Goal: Information Seeking & Learning: Check status

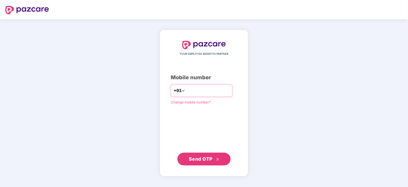
click at [191, 90] on input "number" at bounding box center [208, 90] width 44 height 9
type input "**********"
click at [203, 156] on span "Send OTP" at bounding box center [201, 159] width 24 height 6
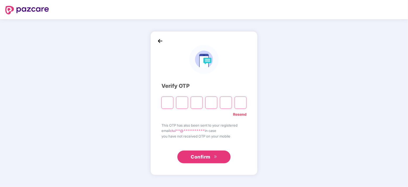
type input "*"
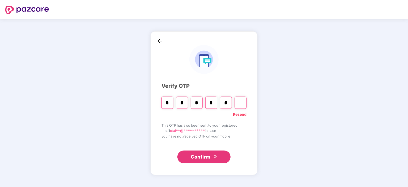
type input "*"
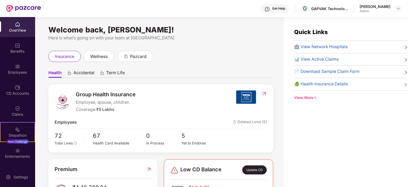
click at [202, 51] on div "insurance wellness pazcard" at bounding box center [160, 56] width 225 height 11
click at [200, 50] on div "Welcome back, [PERSON_NAME]! Here is what’s going on with your team at Pazcare …" at bounding box center [159, 105] width 248 height 176
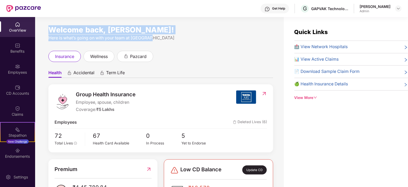
drag, startPoint x: 47, startPoint y: 29, endPoint x: 192, endPoint y: 34, distance: 145.4
click at [192, 34] on div "Welcome back, [PERSON_NAME]! Here is what’s going on with your team at Pazcare …" at bounding box center [159, 105] width 248 height 176
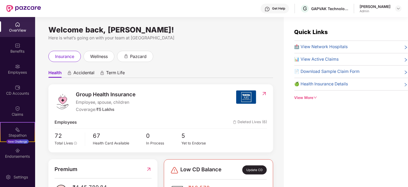
click at [197, 59] on div "insurance wellness pazcard" at bounding box center [160, 56] width 225 height 11
click at [15, 70] on div "Employees" at bounding box center [17, 72] width 35 height 5
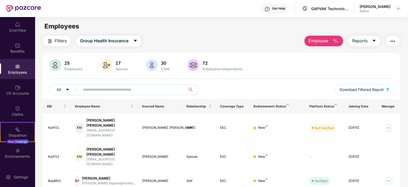
click at [95, 87] on input "text" at bounding box center [130, 90] width 95 height 8
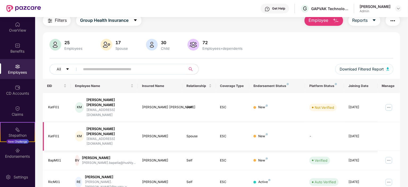
scroll to position [53, 0]
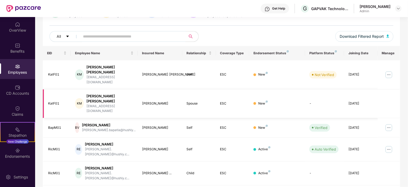
click at [151, 101] on div "[PERSON_NAME]" at bounding box center [160, 103] width 36 height 5
click at [287, 74] on td "New" at bounding box center [277, 74] width 56 height 29
click at [133, 39] on input "text" at bounding box center [130, 36] width 95 height 8
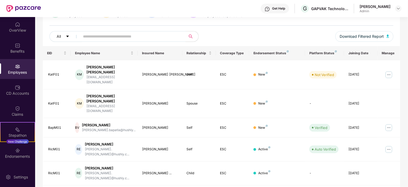
click at [222, 37] on div "All Download Filtered Report" at bounding box center [221, 38] width 344 height 15
click at [228, 34] on div "All Download Filtered Report" at bounding box center [221, 38] width 344 height 15
click at [211, 33] on div "All" at bounding box center [135, 36] width 172 height 11
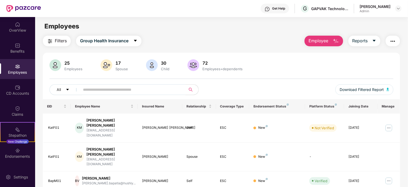
click at [261, 64] on div "25 Employees 17 Spouse 30 Child [DEMOGRAPHIC_DATA] Employees+dependents" at bounding box center [221, 65] width 344 height 13
click at [285, 83] on div "25 Employees 17 Spouse 30 Child [DEMOGRAPHIC_DATA] Employees+dependents All Dow…" at bounding box center [221, 79] width 357 height 40
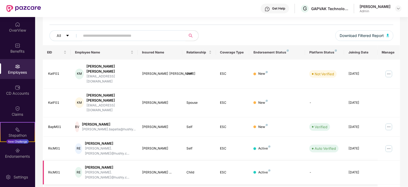
scroll to position [27, 0]
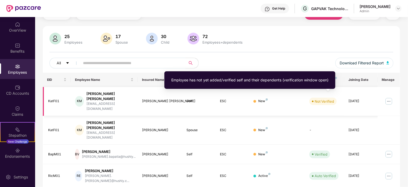
click at [320, 99] on div "Not Verified" at bounding box center [323, 101] width 19 height 5
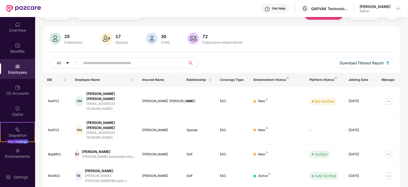
click at [270, 60] on div "All Download Filtered Report" at bounding box center [221, 65] width 344 height 15
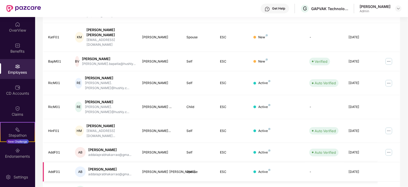
scroll to position [139, 0]
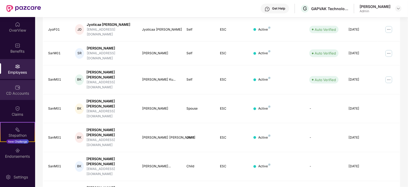
click at [16, 88] on img at bounding box center [17, 87] width 5 height 5
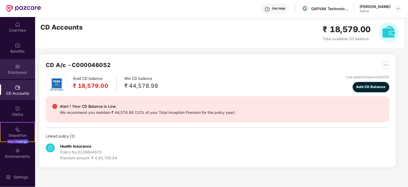
click at [19, 68] on div "Employees" at bounding box center [17, 69] width 35 height 20
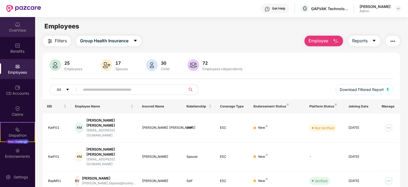
click at [15, 30] on div "OverView" at bounding box center [17, 30] width 35 height 5
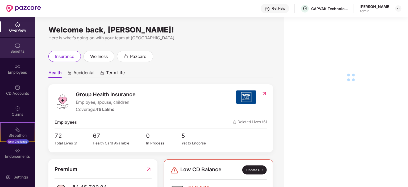
click at [18, 49] on div "Benefits" at bounding box center [17, 51] width 35 height 5
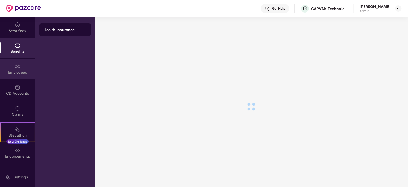
click at [21, 65] on div "Employees" at bounding box center [17, 69] width 35 height 20
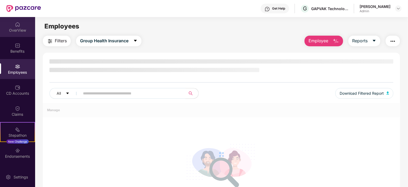
click at [19, 28] on div "OverView" at bounding box center [17, 30] width 35 height 5
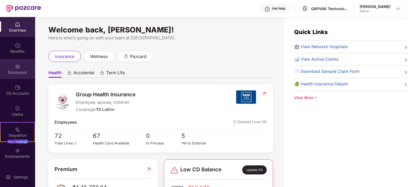
click at [14, 71] on div "Employees" at bounding box center [17, 72] width 35 height 5
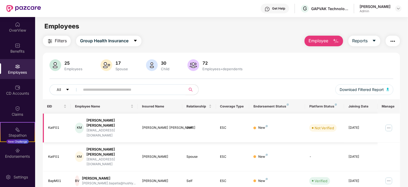
click at [188, 125] on div "Self" at bounding box center [199, 127] width 25 height 5
click at [221, 125] on div "ESC" at bounding box center [232, 127] width 25 height 5
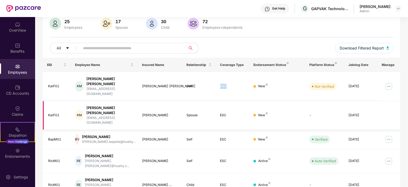
scroll to position [86, 0]
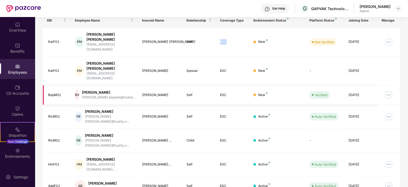
click at [389, 91] on img at bounding box center [388, 95] width 9 height 9
click at [202, 92] on div "Self" at bounding box center [199, 94] width 25 height 5
click at [79, 90] on div "BV" at bounding box center [77, 95] width 4 height 11
click at [54, 92] on div "BapM01" at bounding box center [57, 94] width 18 height 5
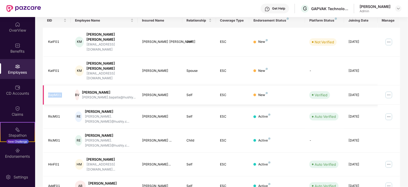
click at [54, 92] on div "BapM01" at bounding box center [57, 94] width 18 height 5
click at [54, 68] on div "KatF01" at bounding box center [57, 70] width 18 height 5
click at [54, 39] on div "KatF01" at bounding box center [57, 41] width 18 height 5
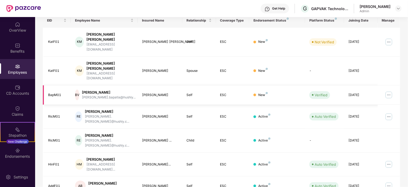
click at [156, 92] on div "[PERSON_NAME]" at bounding box center [160, 94] width 36 height 5
click at [186, 85] on td "Self" at bounding box center [198, 94] width 33 height 19
click at [21, 70] on div "Employees" at bounding box center [17, 72] width 35 height 5
click at [14, 75] on div "Employees" at bounding box center [17, 69] width 35 height 20
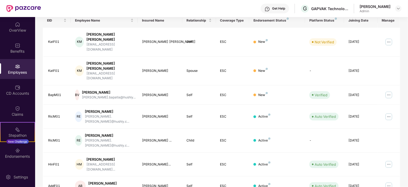
scroll to position [0, 0]
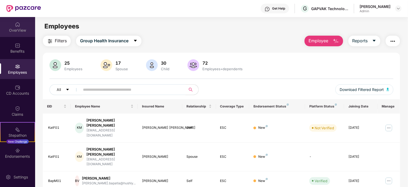
click at [16, 30] on div "OverView" at bounding box center [17, 30] width 35 height 5
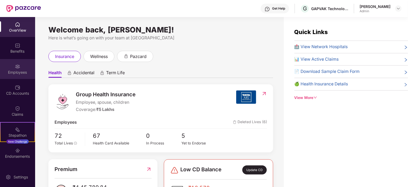
click at [16, 74] on div "Employees" at bounding box center [17, 72] width 35 height 5
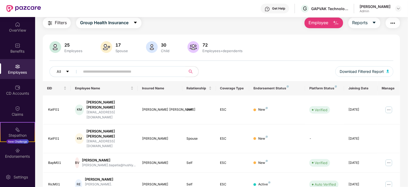
scroll to position [27, 0]
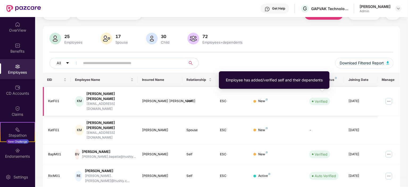
click at [320, 99] on div "Verified" at bounding box center [320, 101] width 13 height 5
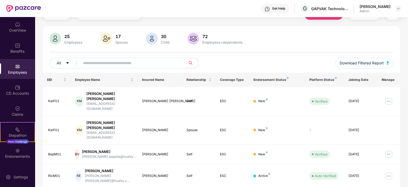
click at [246, 65] on div "All Download Filtered Report" at bounding box center [221, 65] width 344 height 15
click at [216, 64] on div "All" at bounding box center [135, 63] width 172 height 11
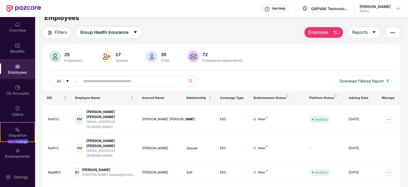
scroll to position [0, 0]
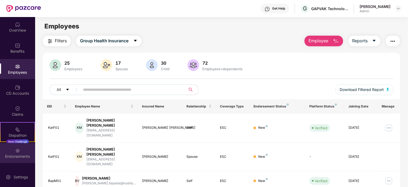
click at [22, 156] on div "Endorsements" at bounding box center [17, 156] width 35 height 5
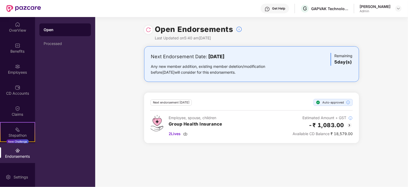
click at [316, 134] on span "Available CD Balance" at bounding box center [310, 133] width 37 height 5
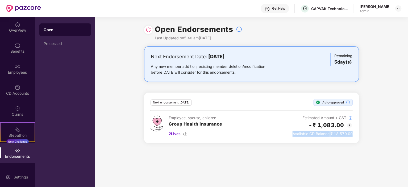
click at [316, 134] on span "Available CD Balance" at bounding box center [310, 133] width 37 height 5
click at [334, 134] on div "Available CD Balance ₹ 18,579.00" at bounding box center [322, 134] width 60 height 6
drag, startPoint x: 334, startPoint y: 134, endPoint x: 351, endPoint y: 133, distance: 17.0
click at [351, 133] on div "Available CD Balance ₹ 18,579.00" at bounding box center [322, 134] width 60 height 6
click at [296, 40] on div "Open Endorsements Last Updated on 5:40 am[DATE]" at bounding box center [251, 31] width 215 height 29
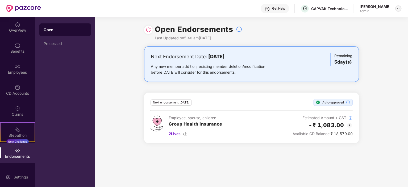
click at [396, 9] on img at bounding box center [398, 8] width 4 height 4
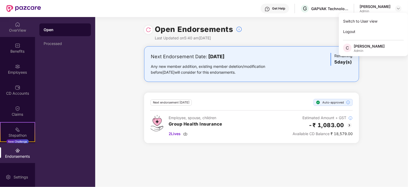
click at [13, 29] on div "OverView" at bounding box center [17, 30] width 35 height 5
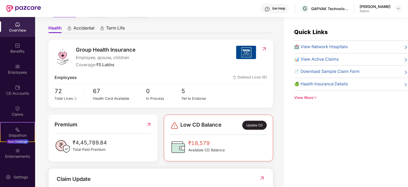
scroll to position [133, 0]
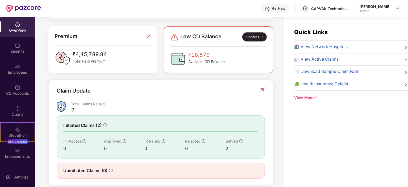
click at [184, 34] on span "Low CD Balance" at bounding box center [200, 36] width 41 height 9
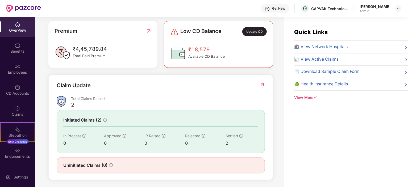
scroll to position [140, 0]
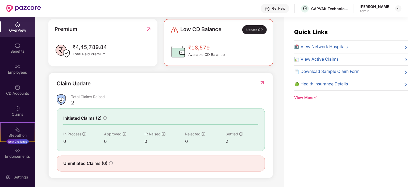
click at [101, 96] on div "Total Claims Raised" at bounding box center [168, 96] width 194 height 5
click at [248, 29] on div "Update CD" at bounding box center [254, 29] width 24 height 9
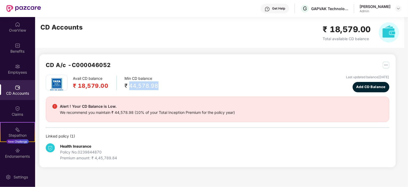
drag, startPoint x: 129, startPoint y: 84, endPoint x: 157, endPoint y: 83, distance: 27.9
click at [157, 83] on div "₹ 44,578.98" at bounding box center [142, 85] width 34 height 9
click at [120, 87] on div "Avail CD balance ₹ 18,579.00 Min CD balance ₹ 44,578.98" at bounding box center [102, 83] width 113 height 16
click at [100, 111] on div "We recommend you maintain ₹ 44,578.98 (10% of your Total Inception Premium for …" at bounding box center [147, 112] width 175 height 6
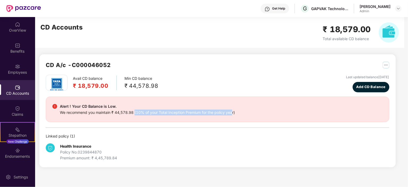
drag, startPoint x: 233, startPoint y: 111, endPoint x: 135, endPoint y: 116, distance: 98.1
click at [135, 116] on div "Alert ! Your CD Balance is Low. We recommend you maintain ₹ 44,578.98 (10% of y…" at bounding box center [217, 109] width 343 height 26
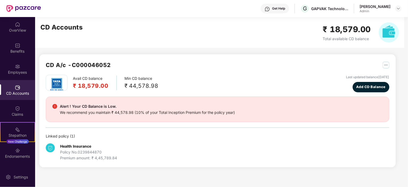
click at [91, 133] on div "Linked policy ( 1 )" at bounding box center [217, 136] width 343 height 6
drag, startPoint x: 96, startPoint y: 157, endPoint x: 119, endPoint y: 155, distance: 23.5
click at [119, 155] on div "Health Insurance Policy No. 0239844870 Premium amount: ₹ 4,45,789.84" at bounding box center [103, 152] width 115 height 18
click at [133, 91] on div "Avail CD balance ₹ 18,579.00 Min CD balance ₹ 44,578.98 Last updated balance [D…" at bounding box center [217, 84] width 343 height 18
drag, startPoint x: 77, startPoint y: 85, endPoint x: 110, endPoint y: 84, distance: 32.7
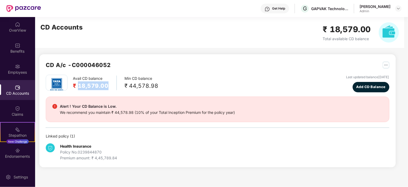
click at [110, 84] on div "Avail CD balance ₹ 18,579.00" at bounding box center [95, 82] width 44 height 15
click at [106, 93] on div "Avail CD balance ₹ 18,579.00 Min CD balance ₹ 44,578.98 Last updated balance [D…" at bounding box center [217, 118] width 343 height 86
drag, startPoint x: 129, startPoint y: 86, endPoint x: 167, endPoint y: 84, distance: 38.8
click at [167, 84] on div "Avail CD balance ₹ 18,579.00 Min CD balance ₹ 44,578.98 Last updated balance [D…" at bounding box center [217, 84] width 343 height 18
click at [193, 84] on div "Avail CD balance ₹ 18,579.00 Min CD balance ₹ 44,578.98 Last updated balance [D…" at bounding box center [217, 84] width 343 height 18
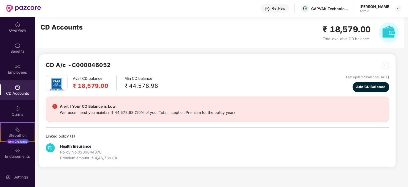
click at [349, 40] on span "Total available CD balance" at bounding box center [346, 38] width 46 height 5
click at [91, 85] on h2 "₹ 18,579.00" at bounding box center [91, 85] width 36 height 9
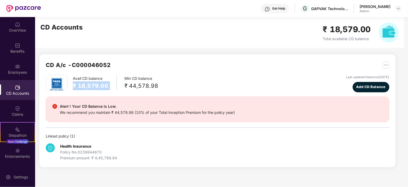
click at [91, 85] on h2 "₹ 18,579.00" at bounding box center [91, 85] width 36 height 9
drag, startPoint x: 124, startPoint y: 85, endPoint x: 174, endPoint y: 85, distance: 49.4
click at [174, 85] on div "Avail CD balance ₹ 18,579.00 Min CD balance ₹ 44,578.98 Last updated balance [D…" at bounding box center [217, 84] width 343 height 18
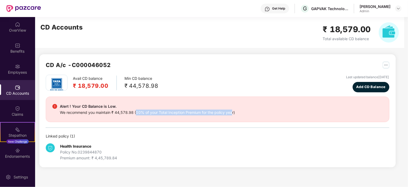
drag, startPoint x: 136, startPoint y: 111, endPoint x: 233, endPoint y: 110, distance: 97.0
click at [233, 110] on div "We recommend you maintain ₹ 44,578.98 (10% of your Total Inception Premium for …" at bounding box center [147, 112] width 175 height 6
click at [123, 113] on div "We recommend you maintain ₹ 44,578.98 (10% of your Total Inception Premium for …" at bounding box center [147, 112] width 175 height 6
click at [99, 112] on div "We recommend you maintain ₹ 44,578.98 (10% of your Total Inception Premium for …" at bounding box center [147, 112] width 175 height 6
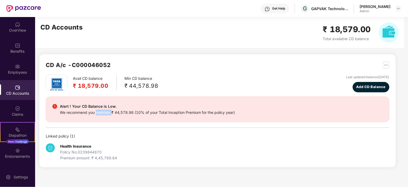
click at [99, 112] on div "We recommend you maintain ₹ 44,578.98 (10% of your Total Inception Premium for …" at bounding box center [147, 112] width 175 height 6
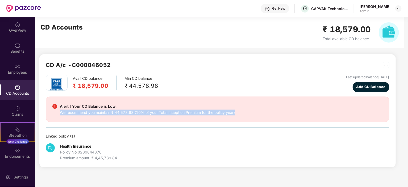
click at [99, 112] on div "We recommend you maintain ₹ 44,578.98 (10% of your Total Inception Premium for …" at bounding box center [147, 112] width 175 height 6
click at [92, 109] on div "We recommend you maintain ₹ 44,578.98 (10% of your Total Inception Premium for …" at bounding box center [147, 112] width 175 height 6
drag, startPoint x: 60, startPoint y: 105, endPoint x: 236, endPoint y: 114, distance: 176.6
click at [236, 114] on div "Alert ! Your CD Balance is Low. We recommend you maintain ₹ 44,578.98 (10% of y…" at bounding box center [217, 109] width 330 height 12
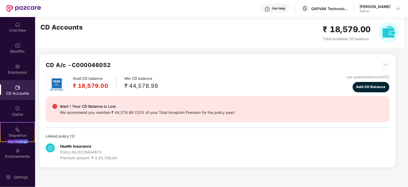
click at [95, 83] on h2 "₹ 18,579.00" at bounding box center [91, 85] width 36 height 9
drag, startPoint x: 131, startPoint y: 84, endPoint x: 161, endPoint y: 85, distance: 30.3
click at [161, 85] on div "Avail CD balance ₹ 18,579.00 Min CD balance ₹ 44,578.98 Last updated balance [D…" at bounding box center [217, 84] width 343 height 18
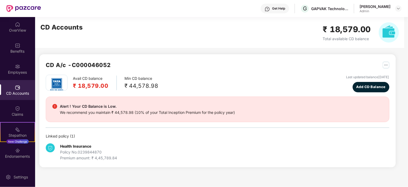
click at [86, 75] on div "Avail CD balance ₹ 18,579.00" at bounding box center [95, 82] width 44 height 15
click at [86, 86] on h2 "₹ 18,579.00" at bounding box center [91, 85] width 36 height 9
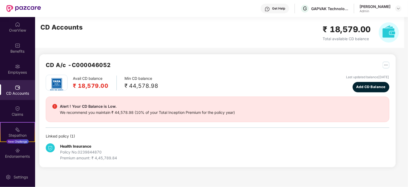
click at [190, 83] on div "Avail CD balance ₹ 18,579.00 Min CD balance ₹ 44,578.98 Last updated balance [D…" at bounding box center [217, 84] width 343 height 18
click at [392, 32] on img at bounding box center [388, 32] width 20 height 20
click at [20, 31] on div "OverView" at bounding box center [17, 30] width 35 height 5
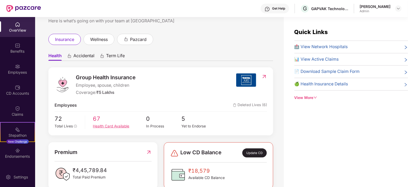
scroll to position [27, 0]
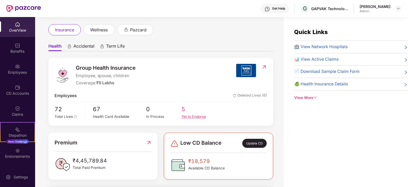
click at [184, 117] on div "Yet to Endorse" at bounding box center [198, 117] width 35 height 6
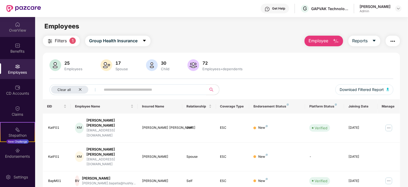
click at [22, 29] on div "OverView" at bounding box center [17, 30] width 35 height 5
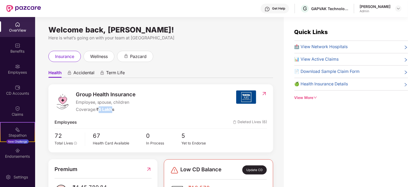
drag, startPoint x: 100, startPoint y: 108, endPoint x: 113, endPoint y: 108, distance: 13.8
click at [113, 108] on span "₹5 Lakhs" at bounding box center [105, 109] width 18 height 5
click at [81, 93] on span "Group Health Insurance" at bounding box center [106, 94] width 60 height 8
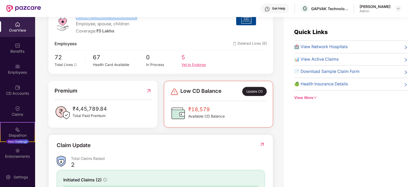
scroll to position [80, 0]
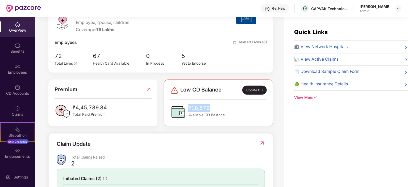
drag, startPoint x: 188, startPoint y: 107, endPoint x: 209, endPoint y: 106, distance: 21.0
click at [209, 106] on div "₹18,579 Available CD Balance" at bounding box center [197, 112] width 54 height 16
click at [195, 113] on span "Available CD Balance" at bounding box center [206, 115] width 36 height 6
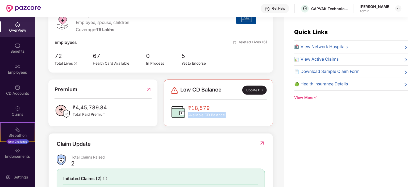
click at [193, 120] on div "₹18,579 Available CD Balance" at bounding box center [206, 112] width 36 height 16
drag, startPoint x: 187, startPoint y: 108, endPoint x: 218, endPoint y: 111, distance: 31.2
click at [218, 111] on div "₹18,579 Available CD Balance" at bounding box center [197, 112] width 54 height 16
click at [219, 113] on span "Available CD Balance" at bounding box center [206, 115] width 36 height 6
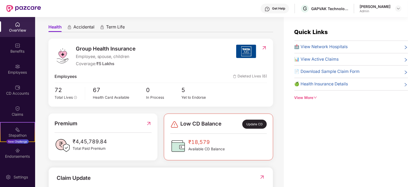
scroll to position [0, 0]
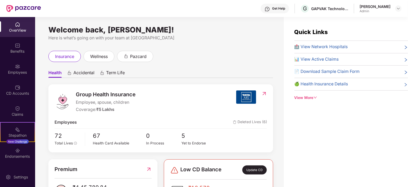
click at [281, 9] on div "Get Help" at bounding box center [274, 9] width 28 height 10
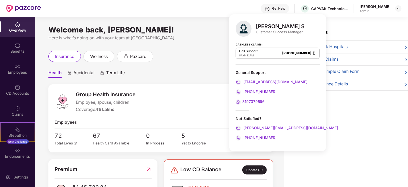
click at [263, 31] on div "Customer Success Manager" at bounding box center [280, 31] width 49 height 5
click at [268, 33] on div "Customer Success Manager" at bounding box center [280, 31] width 49 height 5
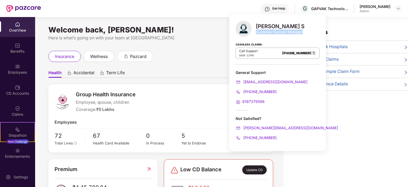
click at [268, 33] on div "Customer Success Manager" at bounding box center [280, 31] width 49 height 5
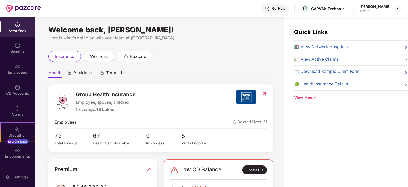
click at [199, 109] on div "Group Health Insurance Employee, spouse, children Coverage: ₹5 Lakhs" at bounding box center [145, 101] width 182 height 23
click at [175, 118] on div "Group Health Insurance Employee, spouse, children Coverage: ₹5 Lakhs Employees …" at bounding box center [160, 118] width 225 height 68
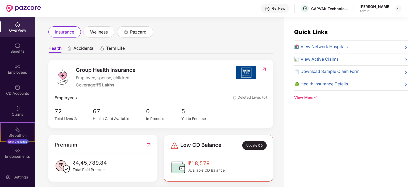
scroll to position [53, 0]
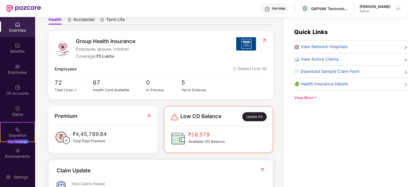
click at [92, 136] on span "₹4,45,789.84" at bounding box center [90, 134] width 35 height 8
click at [122, 134] on div "₹4,45,789.84 Total Paid Premium" at bounding box center [102, 138] width 97 height 16
drag, startPoint x: 189, startPoint y: 133, endPoint x: 210, endPoint y: 134, distance: 21.3
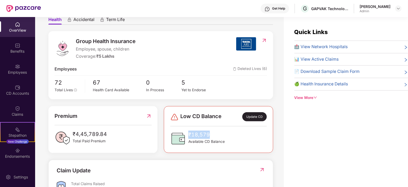
click at [210, 134] on span "₹18,579" at bounding box center [206, 134] width 36 height 8
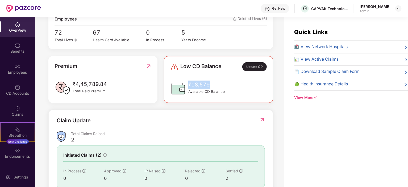
scroll to position [106, 0]
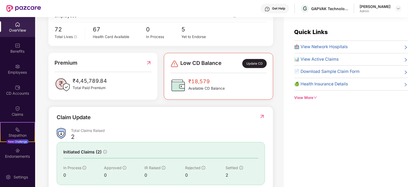
click at [200, 87] on span "Available CD Balance" at bounding box center [206, 89] width 36 height 6
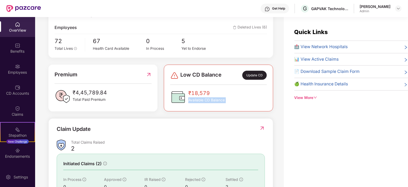
scroll to position [34, 0]
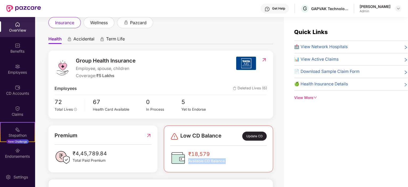
click at [195, 162] on span "Available CD Balance" at bounding box center [206, 161] width 36 height 6
drag, startPoint x: 76, startPoint y: 67, endPoint x: 131, endPoint y: 68, distance: 55.5
click at [131, 68] on span "Employee, spouse, children" at bounding box center [106, 68] width 60 height 7
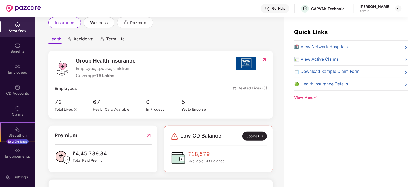
click at [109, 83] on div "Group Health Insurance Employee, spouse, children Coverage: ₹5 Lakhs Employees …" at bounding box center [160, 84] width 225 height 68
click at [86, 75] on div "Coverage: ₹5 Lakhs" at bounding box center [106, 76] width 60 height 7
click at [103, 84] on div "Group Health Insurance Employee, spouse, children Coverage: ₹5 Lakhs Employees …" at bounding box center [160, 84] width 225 height 68
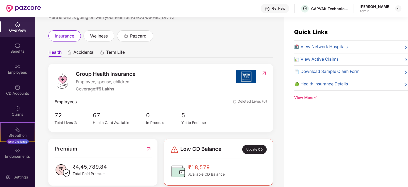
scroll to position [53, 0]
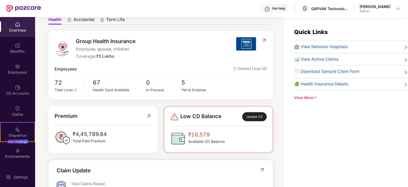
click at [200, 116] on span "Low CD Balance" at bounding box center [200, 116] width 41 height 9
drag, startPoint x: 187, startPoint y: 133, endPoint x: 208, endPoint y: 133, distance: 21.3
click at [208, 133] on div "₹18,579 Available CD Balance" at bounding box center [197, 138] width 54 height 16
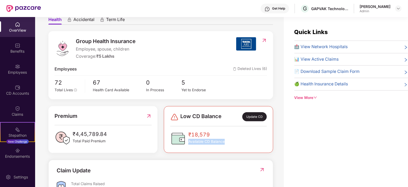
drag, startPoint x: 189, startPoint y: 140, endPoint x: 224, endPoint y: 140, distance: 34.8
click at [224, 140] on span "Available CD Balance" at bounding box center [206, 142] width 36 height 6
click at [96, 134] on span "₹4,45,789.84" at bounding box center [90, 134] width 35 height 8
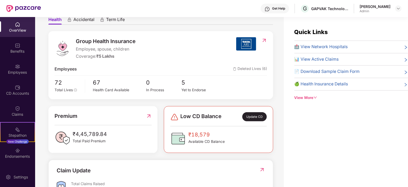
click at [197, 136] on span "₹18,579" at bounding box center [206, 134] width 36 height 8
click at [197, 139] on span "Available CD Balance" at bounding box center [206, 142] width 36 height 6
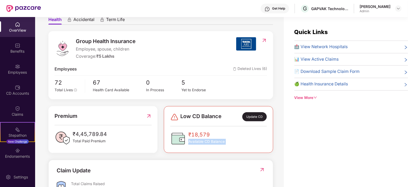
click at [197, 139] on span "Available CD Balance" at bounding box center [206, 142] width 36 height 6
click at [191, 134] on span "₹18,579" at bounding box center [206, 134] width 36 height 8
drag, startPoint x: 190, startPoint y: 133, endPoint x: 209, endPoint y: 133, distance: 19.1
click at [209, 133] on div "₹18,579 Available CD Balance" at bounding box center [197, 138] width 54 height 16
click at [203, 139] on span "Available CD Balance" at bounding box center [206, 142] width 36 height 6
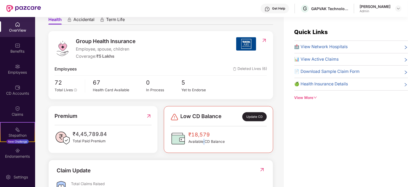
click at [203, 139] on span "Available CD Balance" at bounding box center [206, 142] width 36 height 6
click at [176, 57] on div "Group Health Insurance Employee, spouse, children Coverage: ₹5 Lakhs" at bounding box center [145, 48] width 182 height 23
drag, startPoint x: 188, startPoint y: 133, endPoint x: 208, endPoint y: 133, distance: 20.7
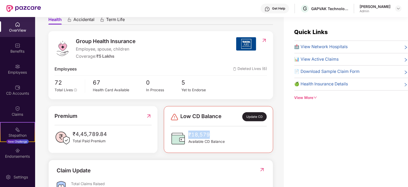
click at [208, 133] on div "₹18,579 Available CD Balance" at bounding box center [197, 138] width 54 height 16
click at [167, 59] on div "Group Health Insurance Employee, spouse, children Coverage: ₹5 Lakhs" at bounding box center [145, 48] width 182 height 23
drag, startPoint x: 86, startPoint y: 135, endPoint x: 115, endPoint y: 136, distance: 29.0
click at [115, 136] on div "₹4,45,789.84 Total Paid Premium" at bounding box center [102, 138] width 97 height 16
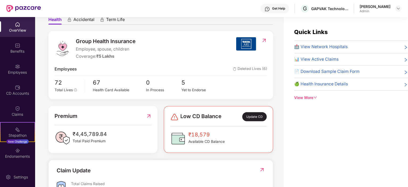
click at [148, 61] on div "Group Health Insurance Employee, spouse, children Coverage: ₹5 Lakhs Employees …" at bounding box center [160, 65] width 225 height 68
drag, startPoint x: 100, startPoint y: 55, endPoint x: 117, endPoint y: 55, distance: 16.7
click at [117, 55] on div "Coverage: ₹5 Lakhs" at bounding box center [106, 56] width 60 height 7
click at [165, 57] on div "Group Health Insurance Employee, spouse, children Coverage: ₹5 Lakhs" at bounding box center [145, 48] width 182 height 23
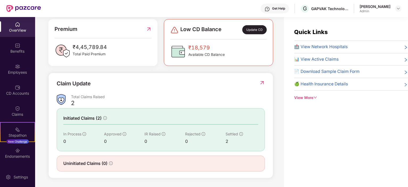
scroll to position [34, 0]
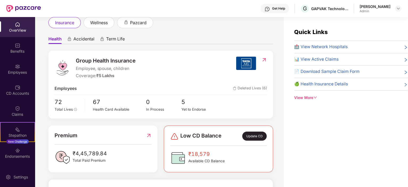
click at [272, 8] on div "Get Help" at bounding box center [278, 8] width 13 height 4
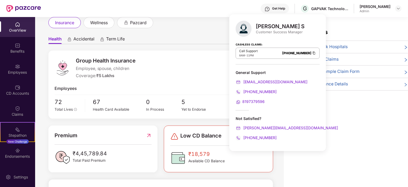
click at [247, 25] on img at bounding box center [243, 29] width 16 height 16
click at [265, 32] on div "Customer Success Manager" at bounding box center [280, 31] width 49 height 5
click at [271, 39] on div "Cashless Claims: Call Support 8AM - 11PM [PHONE_NUMBER]" at bounding box center [277, 51] width 84 height 27
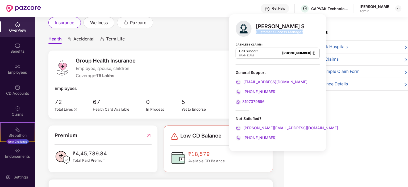
drag, startPoint x: 256, startPoint y: 32, endPoint x: 301, endPoint y: 33, distance: 44.6
click at [302, 31] on div "[PERSON_NAME] S Customer Success Manager Cashless Claims: Call Support 8AM - 11…" at bounding box center [277, 82] width 97 height 137
click at [288, 39] on div "Cashless Claims: Call Support 8AM - 11PM [PHONE_NUMBER]" at bounding box center [277, 51] width 84 height 27
click at [49, 10] on div "Get Help G GAPVAK Technologies Pvt Ltd [PERSON_NAME] Admin" at bounding box center [221, 8] width 360 height 17
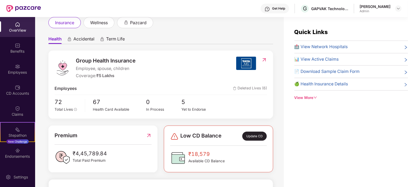
click at [272, 9] on div "Get Help" at bounding box center [278, 8] width 13 height 4
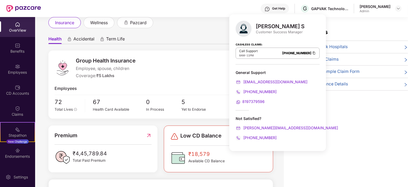
click at [194, 65] on div "Group Health Insurance Employee, spouse, children Coverage: ₹5 Lakhs" at bounding box center [145, 68] width 182 height 23
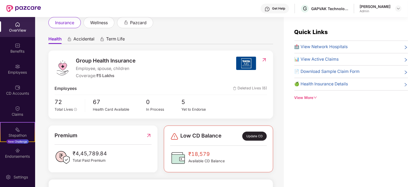
click at [209, 81] on div "Group Health Insurance Employee, spouse, children Coverage: ₹5 Lakhs Employees …" at bounding box center [160, 84] width 225 height 68
click at [204, 82] on div "Group Health Insurance Employee, spouse, children Coverage: ₹5 Lakhs Employees …" at bounding box center [160, 84] width 225 height 68
drag, startPoint x: 192, startPoint y: 134, endPoint x: 220, endPoint y: 135, distance: 28.4
click at [220, 135] on span "Low CD Balance" at bounding box center [200, 136] width 41 height 9
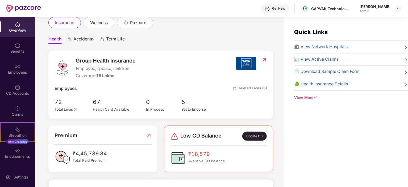
click at [208, 83] on div "Group Health Insurance Employee, spouse, children Coverage: ₹5 Lakhs Employees …" at bounding box center [160, 84] width 225 height 68
click at [198, 75] on div "Group Health Insurance Employee, spouse, children Coverage: ₹5 Lakhs" at bounding box center [145, 68] width 182 height 23
click at [162, 72] on div "Group Health Insurance Employee, spouse, children Coverage: ₹5 Lakhs" at bounding box center [145, 68] width 182 height 23
click at [164, 75] on div "Group Health Insurance Employee, spouse, children Coverage: ₹5 Lakhs" at bounding box center [145, 68] width 182 height 23
click at [22, 26] on div "OverView" at bounding box center [17, 27] width 35 height 20
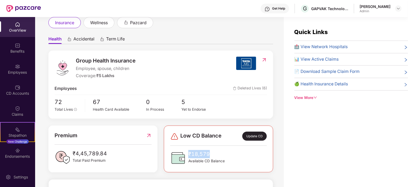
drag, startPoint x: 188, startPoint y: 152, endPoint x: 211, endPoint y: 154, distance: 22.6
click at [211, 154] on span "₹18,579" at bounding box center [206, 154] width 36 height 8
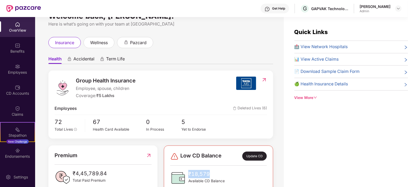
scroll to position [0, 0]
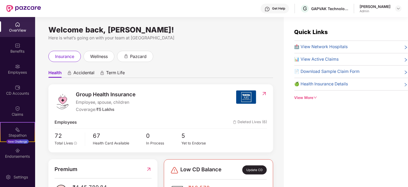
click at [20, 26] on div "OverView" at bounding box center [17, 27] width 35 height 20
click at [18, 46] on img at bounding box center [17, 45] width 5 height 5
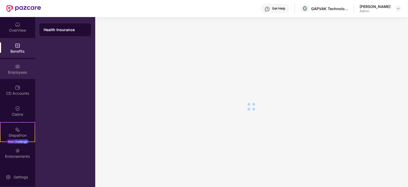
click at [12, 65] on div "Employees" at bounding box center [17, 69] width 35 height 20
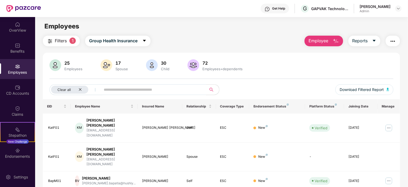
click at [70, 67] on div "Employees" at bounding box center [73, 69] width 20 height 4
click at [209, 68] on div "Employees+dependents" at bounding box center [222, 69] width 42 height 4
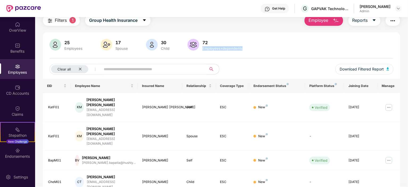
scroll to position [42, 0]
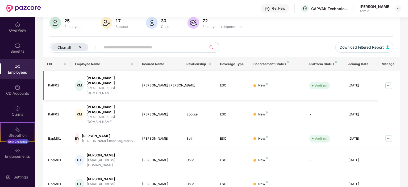
click at [92, 77] on div "[PERSON_NAME] [PERSON_NAME]" at bounding box center [109, 80] width 47 height 10
click at [95, 104] on div "[PERSON_NAME] [PERSON_NAME]" at bounding box center [109, 109] width 47 height 10
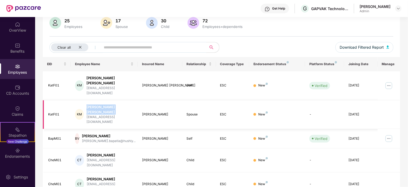
click at [95, 104] on div "[PERSON_NAME] [PERSON_NAME]" at bounding box center [109, 109] width 47 height 10
click at [96, 133] on div "[PERSON_NAME]" at bounding box center [109, 135] width 54 height 5
click at [222, 158] on div "ESC" at bounding box center [232, 160] width 25 height 5
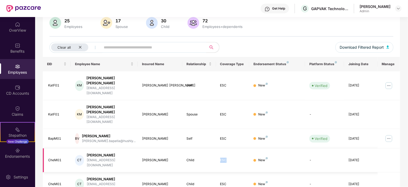
click at [222, 158] on div "ESC" at bounding box center [232, 160] width 25 height 5
click at [12, 25] on div "OverView" at bounding box center [17, 27] width 35 height 20
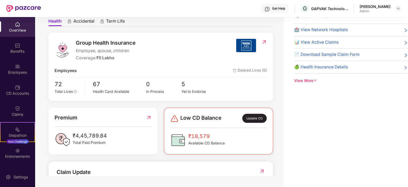
scroll to position [133, 0]
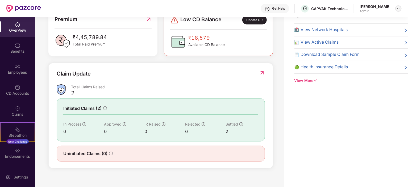
click at [397, 9] on img at bounding box center [398, 8] width 4 height 4
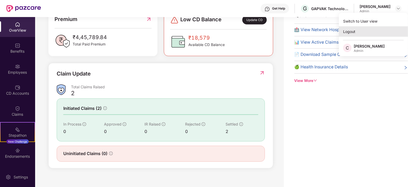
click at [352, 33] on div "Logout" at bounding box center [372, 31] width 69 height 10
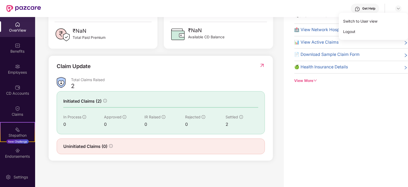
scroll to position [11, 0]
